Goal: Transaction & Acquisition: Purchase product/service

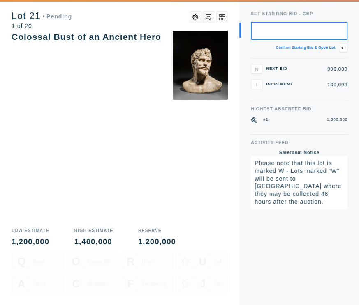
click at [119, 108] on div "Colossal Bust of an Ancient Hero" at bounding box center [120, 127] width 216 height 192
click at [289, 33] on input "text" at bounding box center [299, 31] width 97 height 18
type input "900,000"
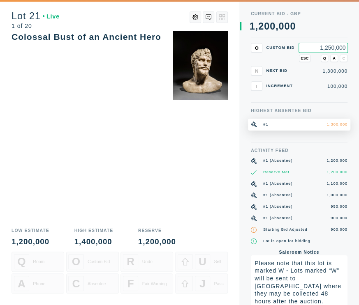
type input "1,250,000"
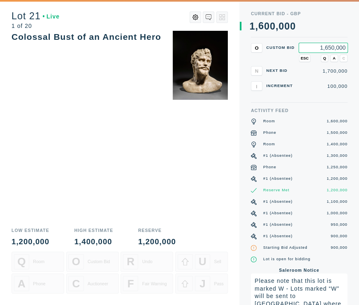
type input "1,650,000"
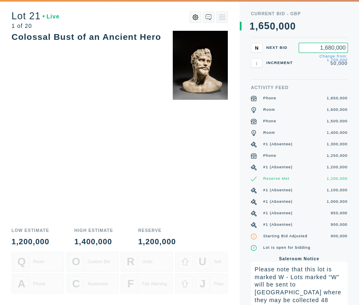
type input "1,680,000"
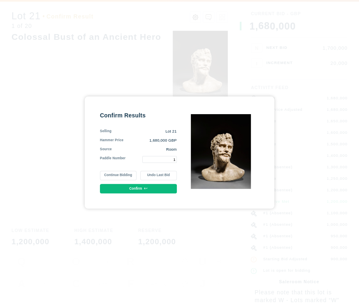
type input "1"
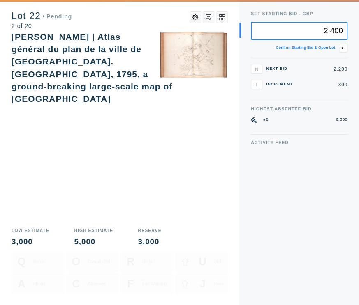
type input "2,400"
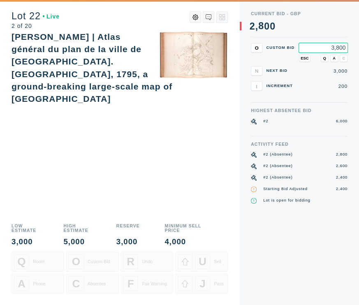
type input "3,800"
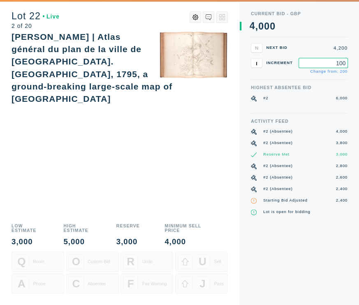
type input "100"
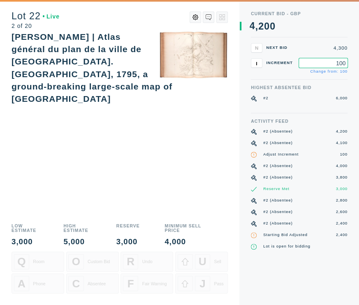
type input "100"
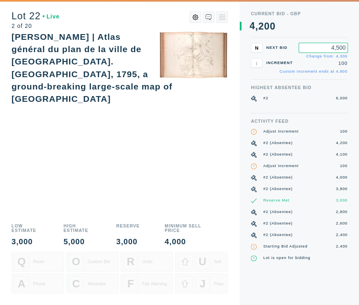
type input "4,500"
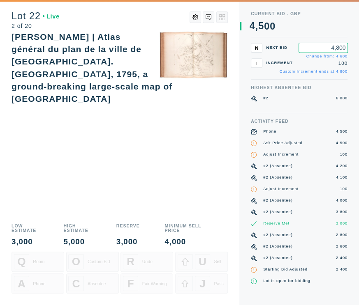
type input "4,800"
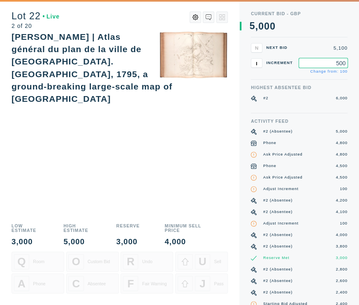
type input "500"
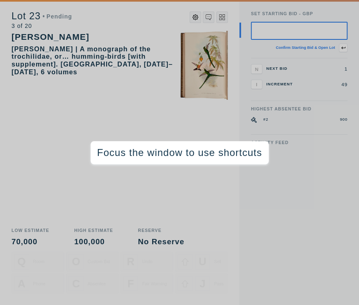
click at [90, 95] on div "[PERSON_NAME] [PERSON_NAME] | A monograph of the trochilidae, or… humming-birds…" at bounding box center [120, 127] width 216 height 192
click at [105, 136] on div "[PERSON_NAME] [PERSON_NAME] | A monograph of the trochilidae, or… humming-birds…" at bounding box center [120, 127] width 216 height 192
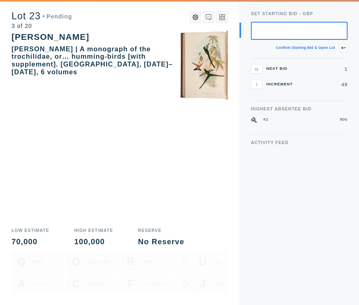
click at [303, 30] on input "text" at bounding box center [299, 31] width 97 height 18
type input "500"
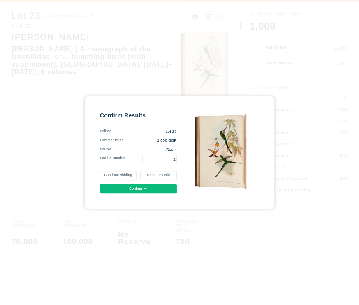
type input "4"
type input "1"
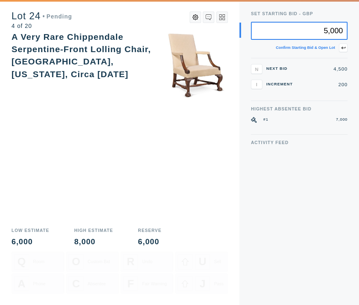
type input "5,000"
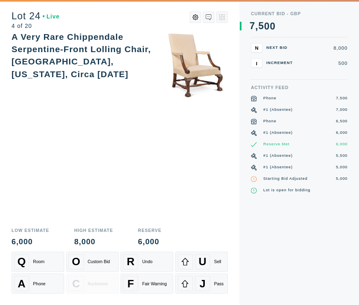
click at [122, 144] on div "A Very Rare Chippendale Serpentine-Front Lolling Chair, [GEOGRAPHIC_DATA], [US_…" at bounding box center [120, 127] width 216 height 192
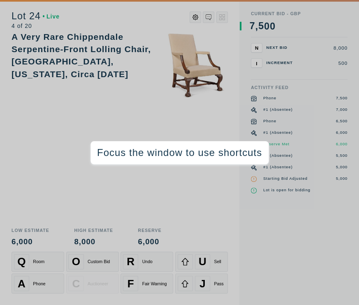
click at [158, 115] on div "A Very Rare Chippendale Serpentine-Front Lolling Chair, [GEOGRAPHIC_DATA], [US_…" at bounding box center [120, 127] width 216 height 192
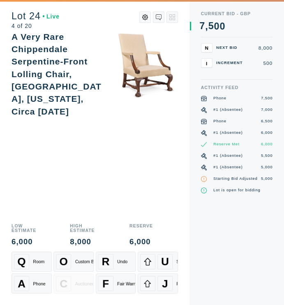
click at [8, 148] on div "Lot 24 Live 4 of 20 A Very Rare Chippendale Serpentine-Front Lolling Chair, [GE…" at bounding box center [95, 152] width 190 height 305
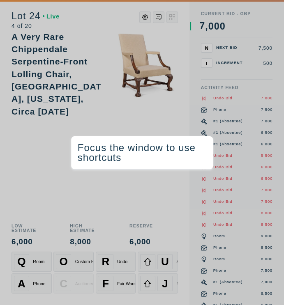
click at [81, 102] on div "A Very Rare Chippendale Serpentine-Front Lolling Chair, [GEOGRAPHIC_DATA], [US_…" at bounding box center [57, 74] width 90 height 84
